Goal: Participate in discussion

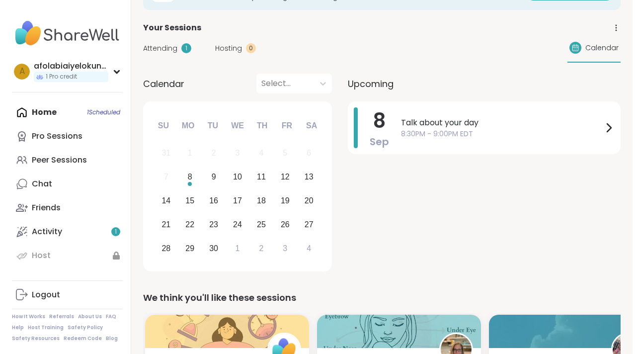
scroll to position [41, 0]
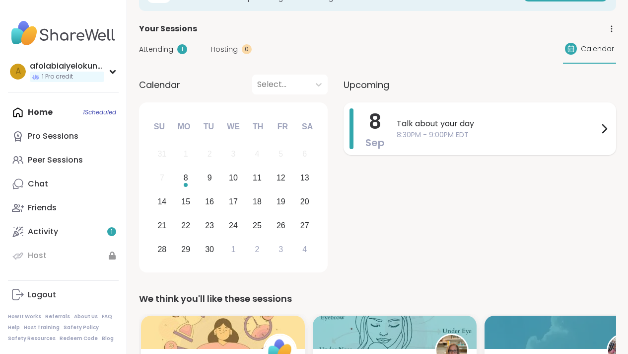
click at [553, 112] on div "Talk about your day 8:30PM - 9:00PM EDT" at bounding box center [503, 128] width 213 height 41
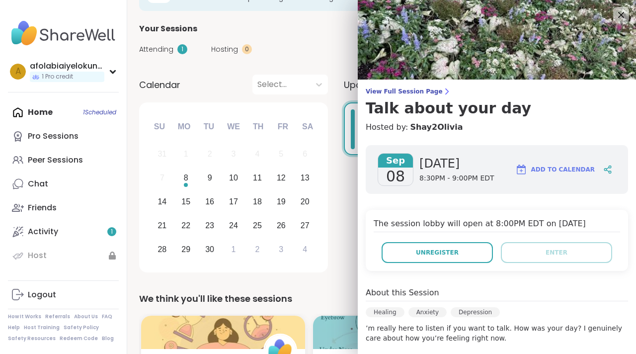
drag, startPoint x: 619, startPoint y: 141, endPoint x: 619, endPoint y: 163, distance: 21.9
click at [619, 163] on div "[DATE] [DATE] 8:30PM - 9:00PM EDT Add to Calendar The session lobby will open a…" at bounding box center [496, 324] width 278 height 375
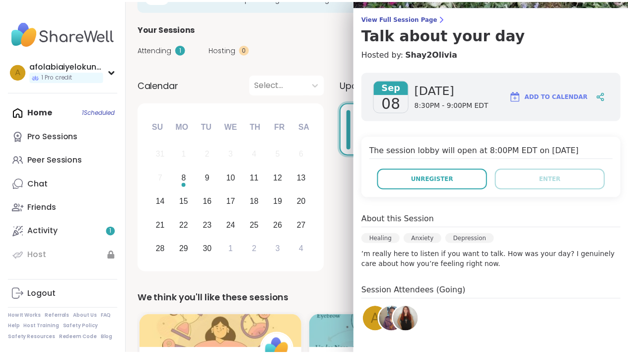
scroll to position [51, 0]
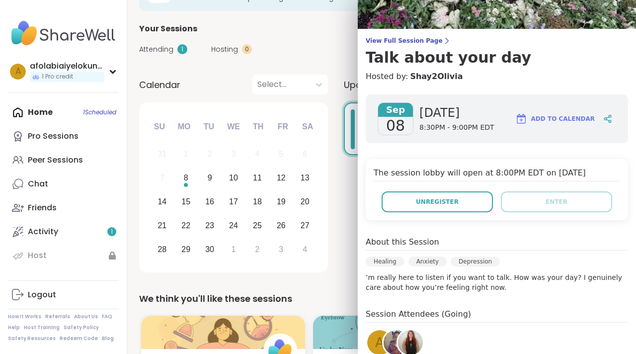
click at [343, 48] on div "Attending 1 Hosting 0 Calendar" at bounding box center [381, 49] width 485 height 29
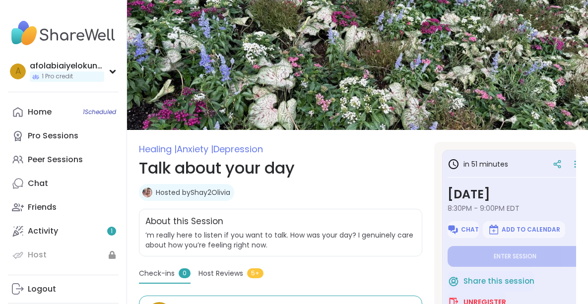
type textarea "*"
